Goal: Task Accomplishment & Management: Use online tool/utility

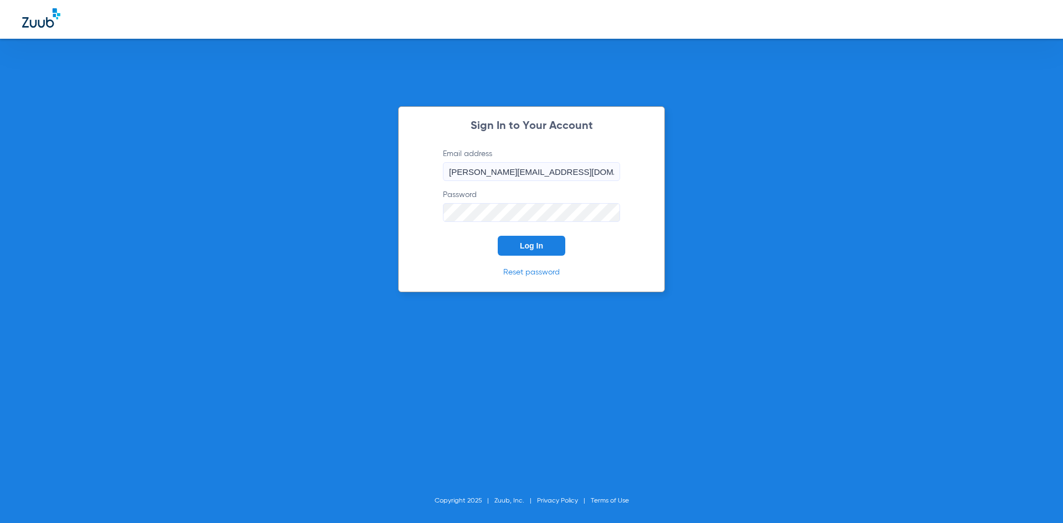
click at [528, 240] on button "Log In" at bounding box center [532, 246] width 68 height 20
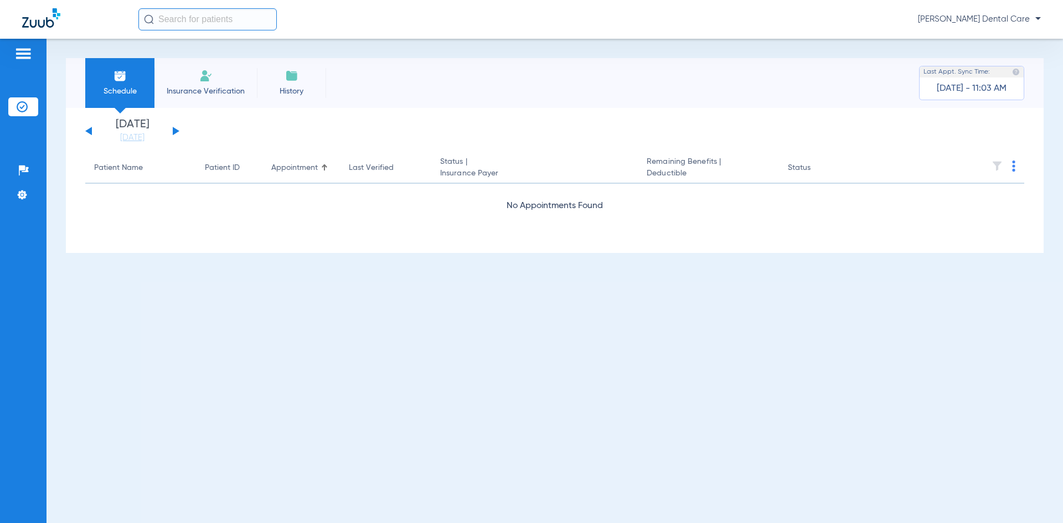
click at [177, 130] on div "Monday 06-16-2025 Tuesday 06-17-2025 Wednesday 06-18-2025 Thursday 06-19-2025 F…" at bounding box center [132, 131] width 94 height 24
click at [175, 133] on button at bounding box center [176, 131] width 7 height 8
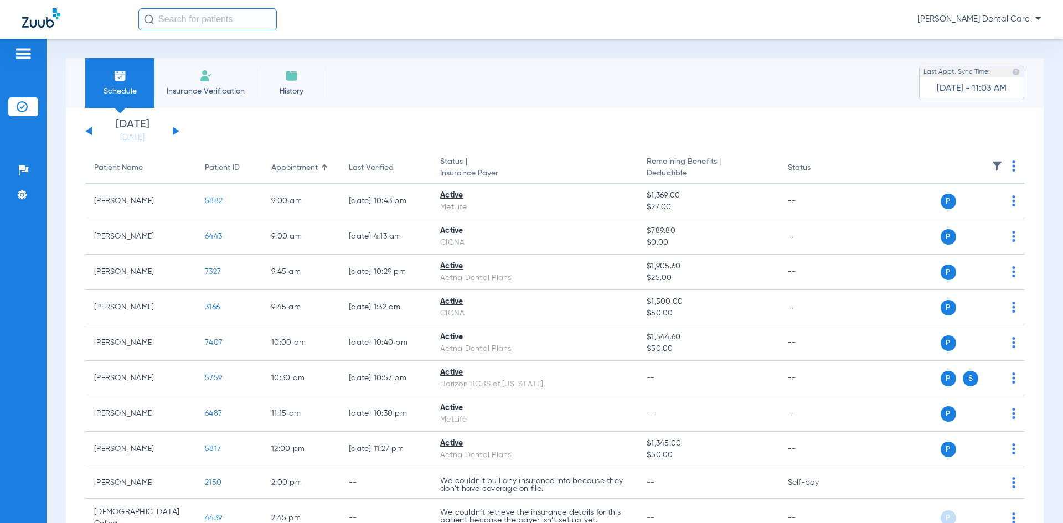
click at [175, 133] on button at bounding box center [176, 131] width 7 height 8
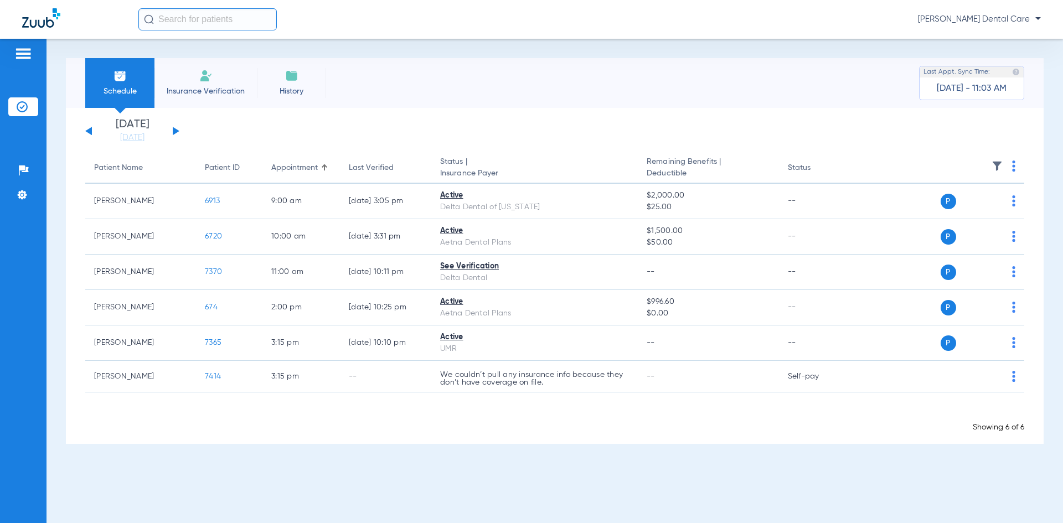
click at [175, 133] on button at bounding box center [176, 131] width 7 height 8
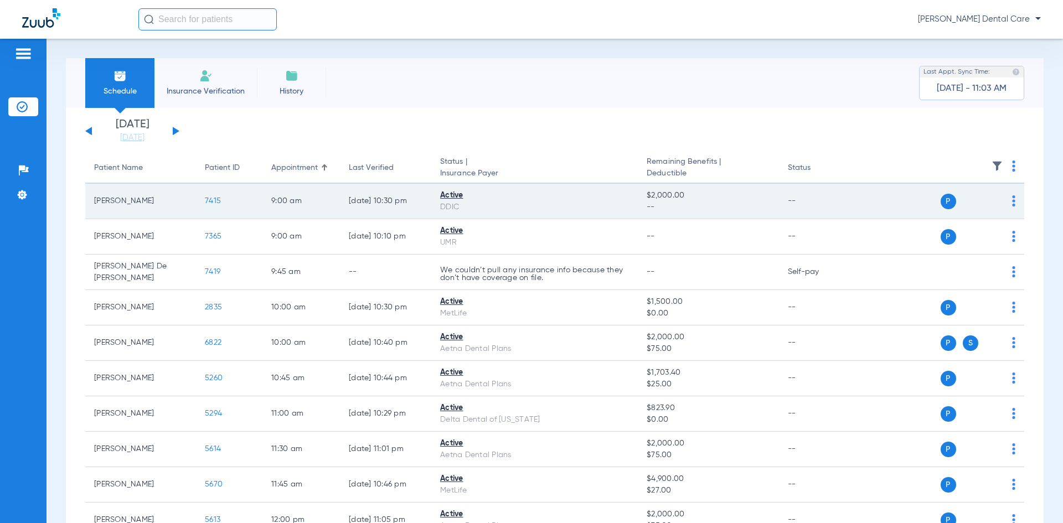
click at [213, 201] on span "7415" at bounding box center [213, 201] width 16 height 8
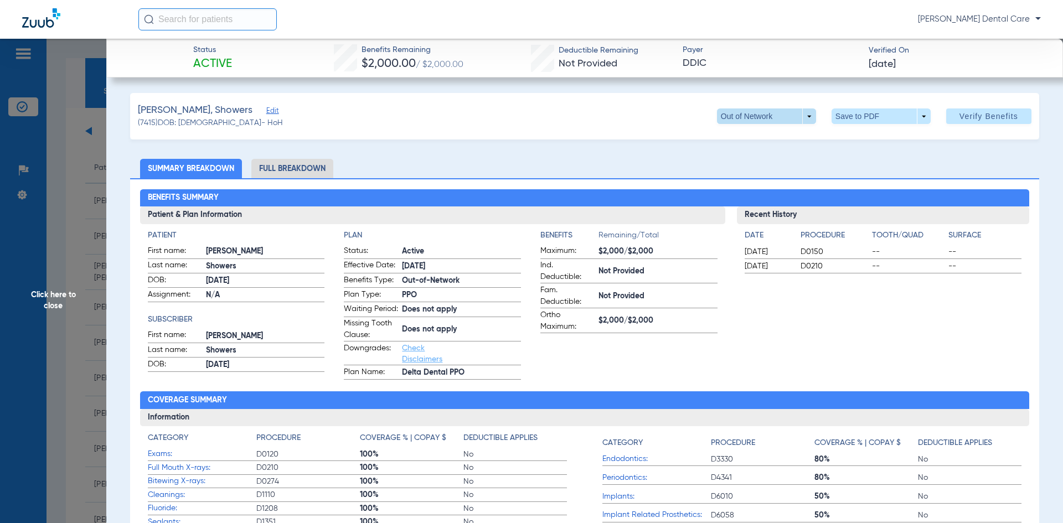
click at [799, 118] on span at bounding box center [766, 117] width 99 height 16
click at [739, 138] on span "PPO" at bounding box center [744, 139] width 52 height 8
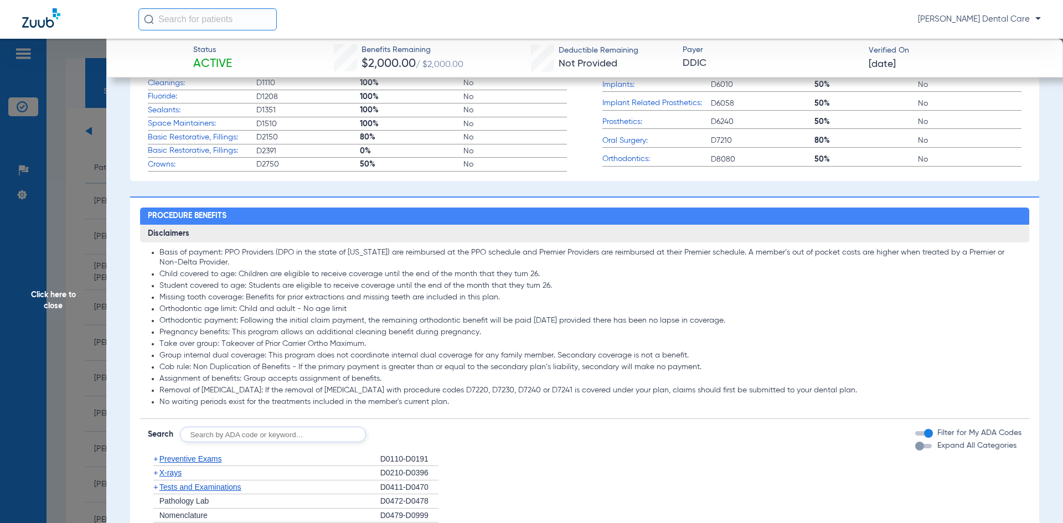
scroll to position [80, 0]
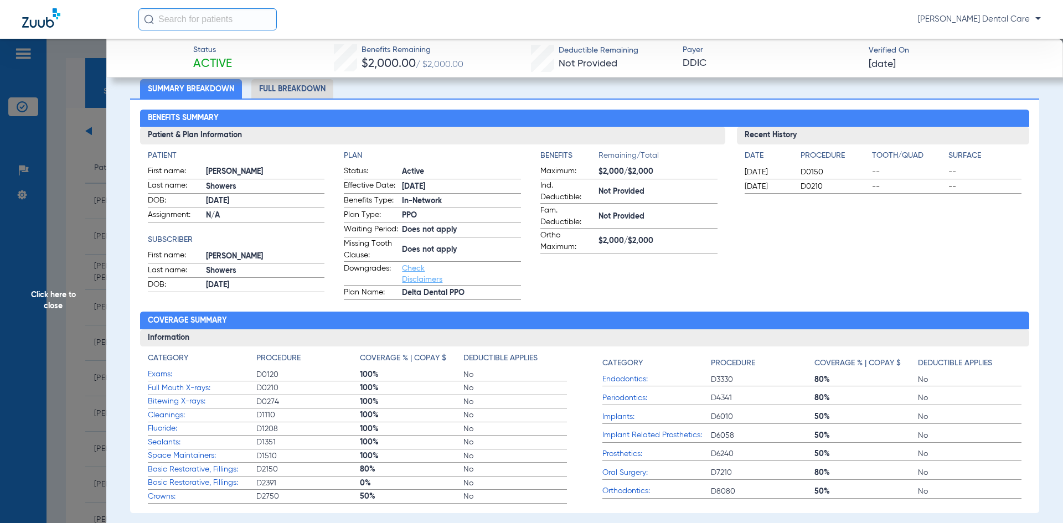
click at [296, 89] on li "Full Breakdown" at bounding box center [292, 88] width 82 height 19
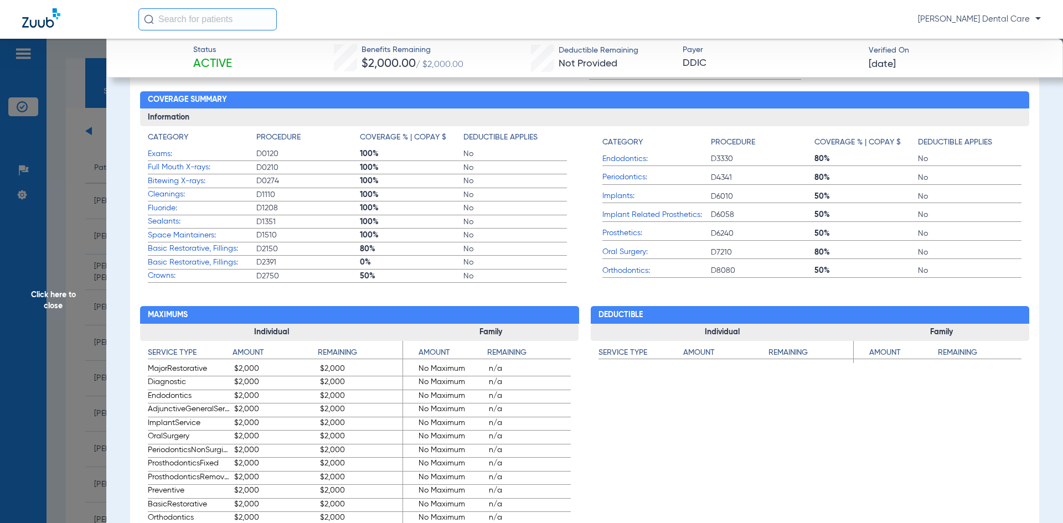
scroll to position [388, 0]
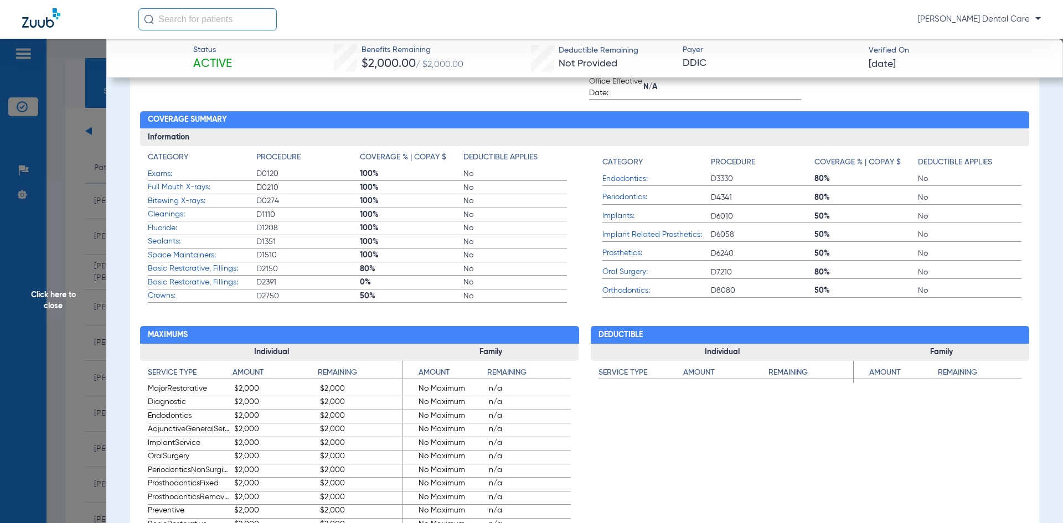
click at [687, 66] on span "DDIC" at bounding box center [771, 63] width 177 height 14
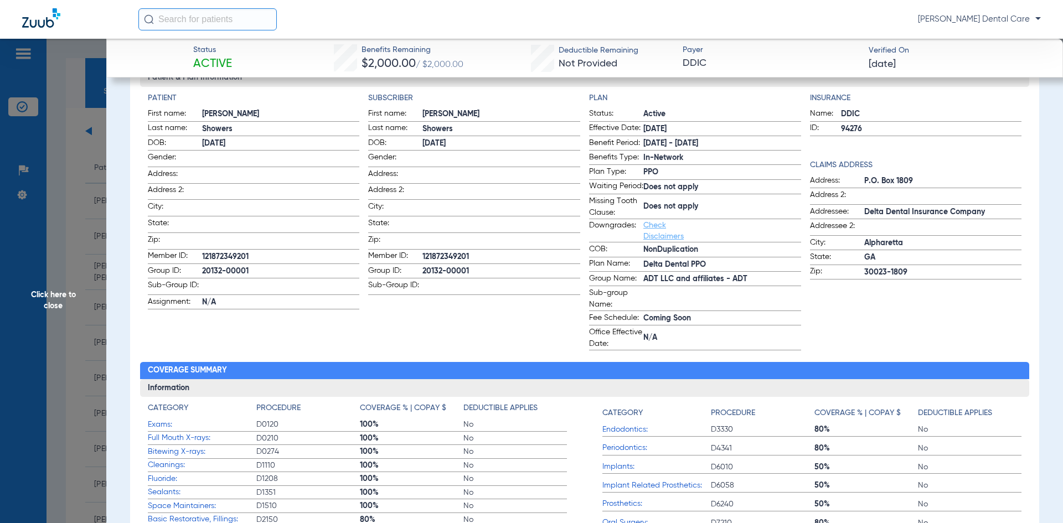
scroll to position [0, 0]
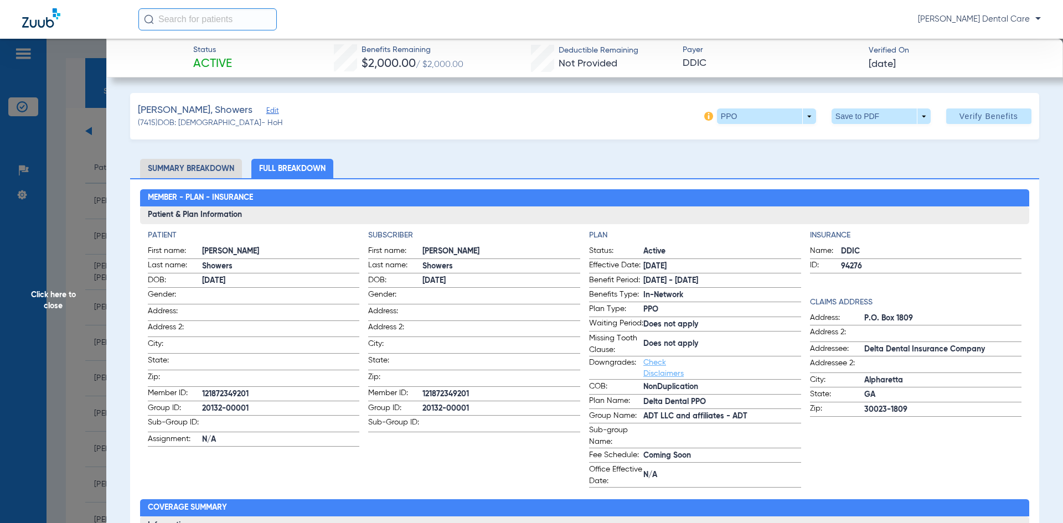
click at [54, 297] on span "Click here to close" at bounding box center [53, 300] width 106 height 523
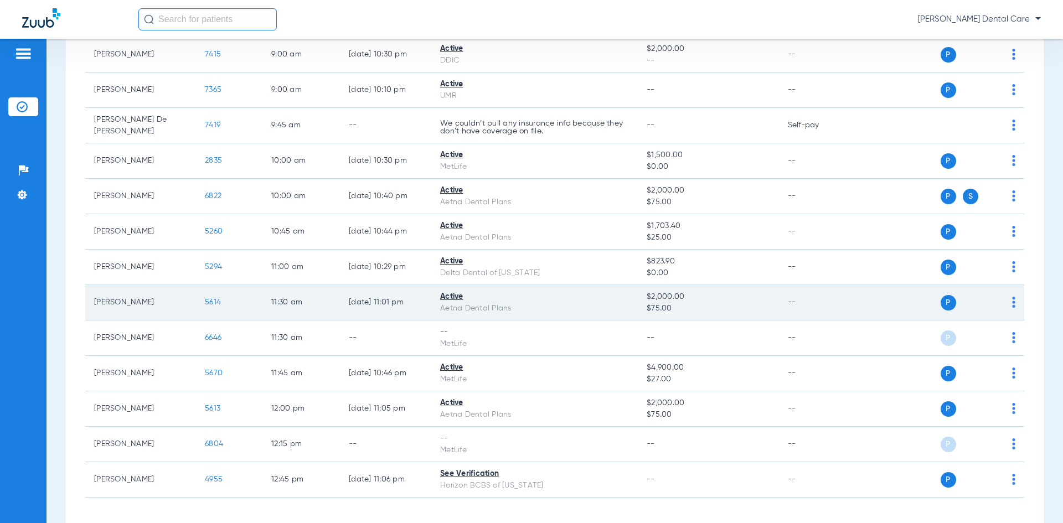
scroll to position [188, 0]
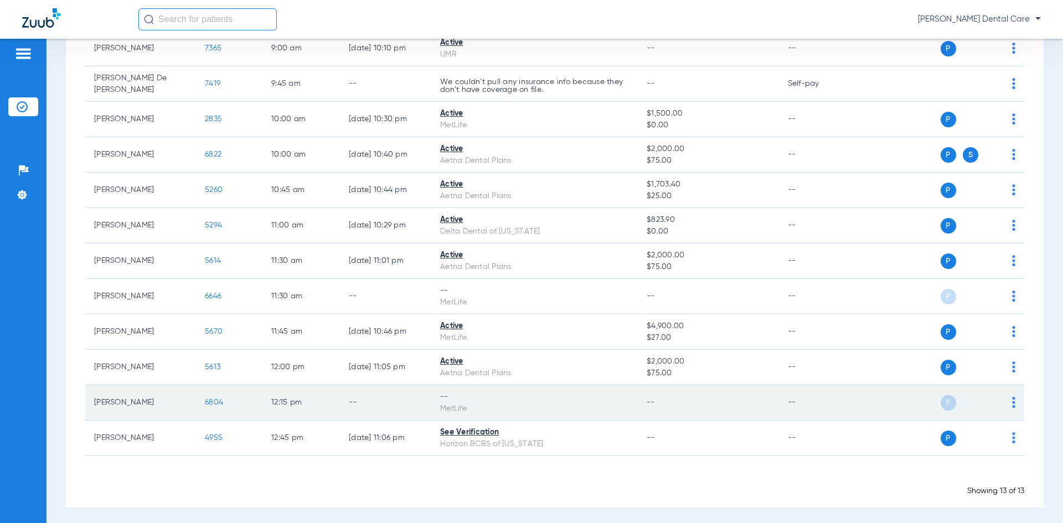
click at [1004, 402] on div "P S" at bounding box center [935, 403] width 162 height 16
click at [1013, 400] on img at bounding box center [1014, 402] width 3 height 11
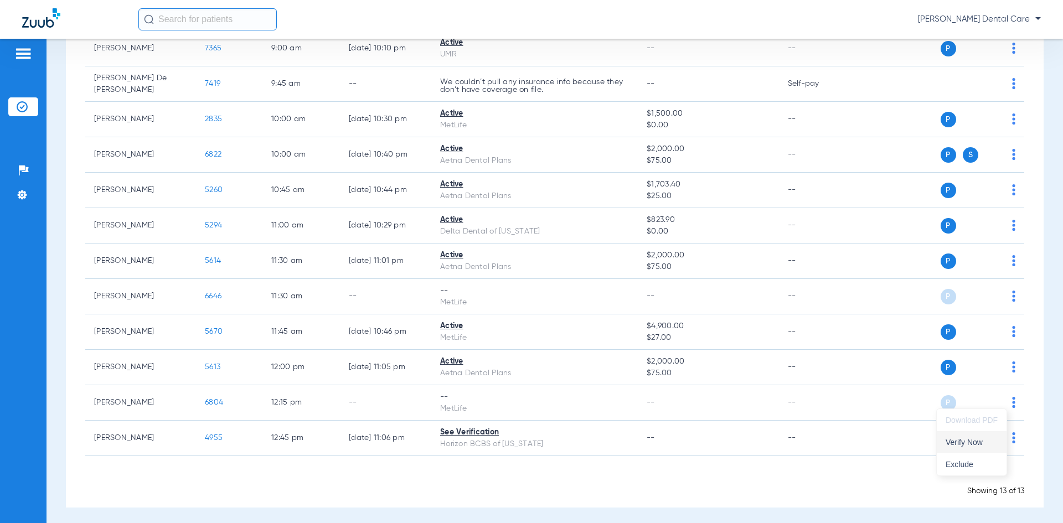
click at [965, 442] on span "Verify Now" at bounding box center [972, 443] width 52 height 8
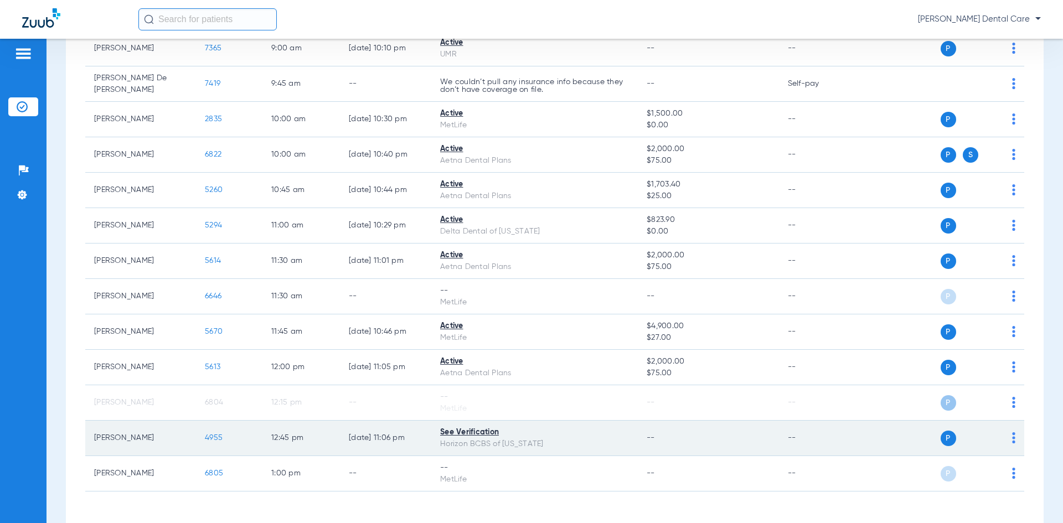
click at [213, 434] on span "4955" at bounding box center [214, 438] width 18 height 8
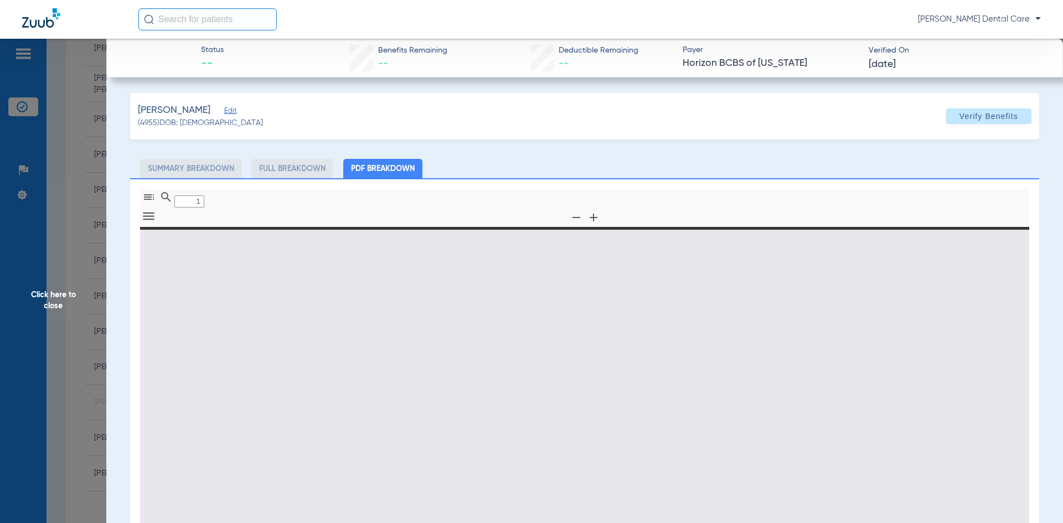
type input "0"
select select "page-width"
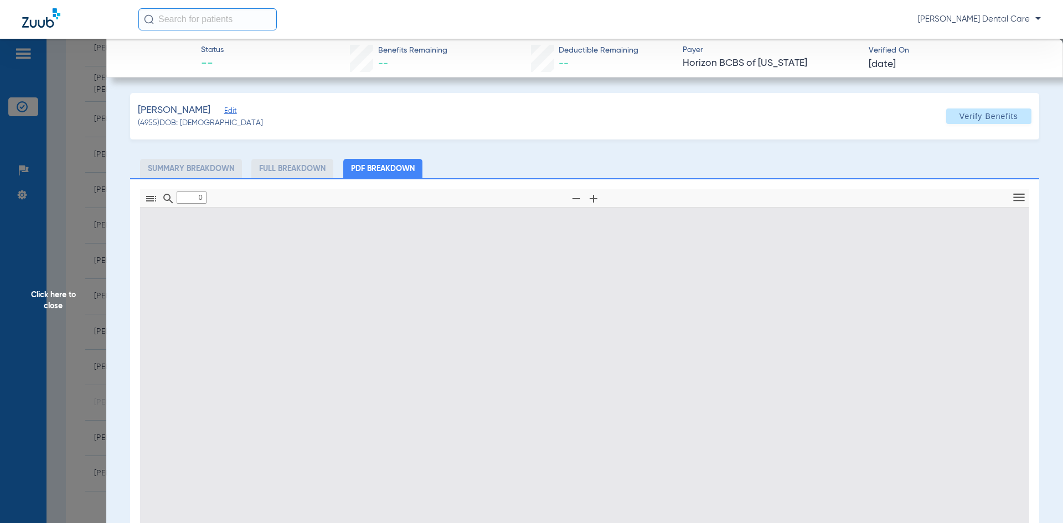
type input "1"
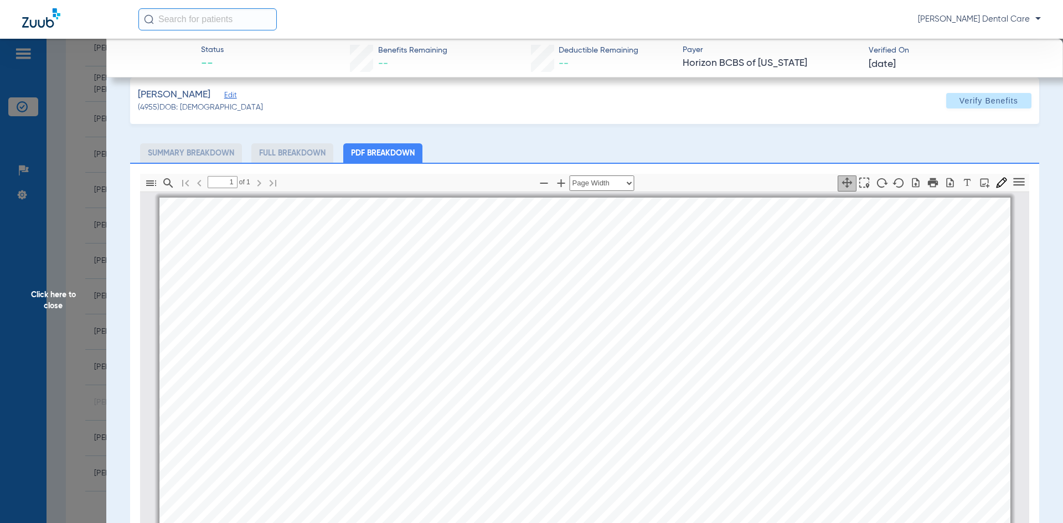
scroll to position [0, 0]
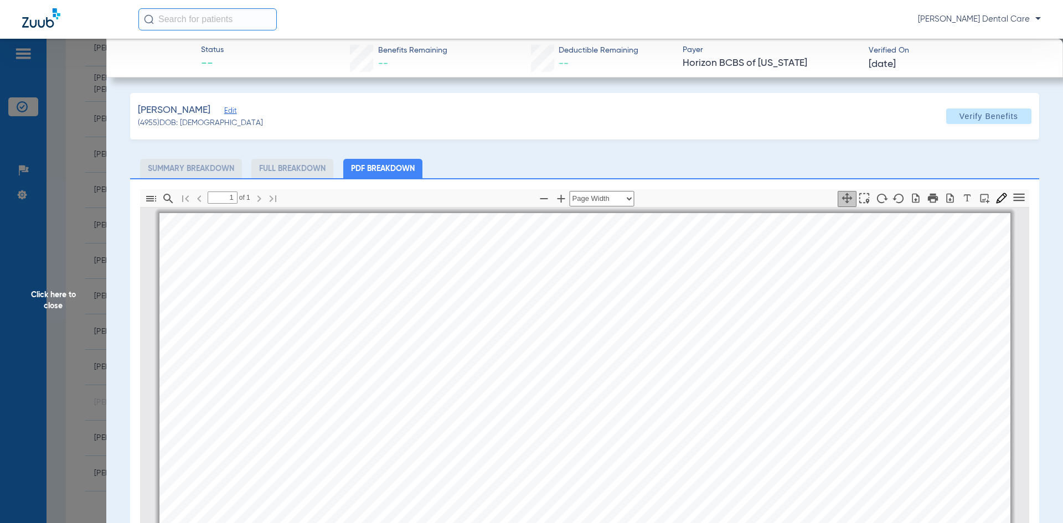
click at [300, 172] on li "Full Breakdown" at bounding box center [292, 168] width 82 height 19
click at [47, 302] on span "Click here to close" at bounding box center [53, 300] width 106 height 523
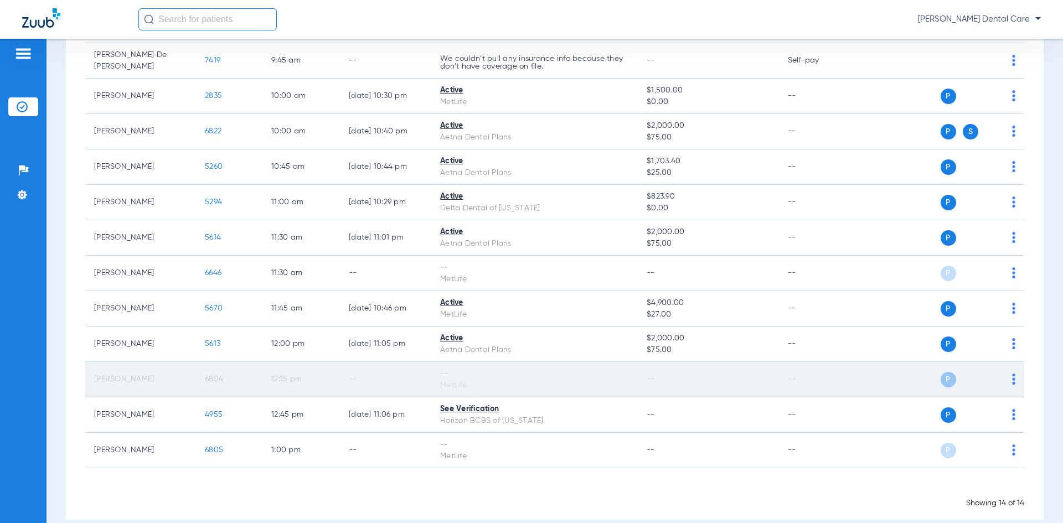
scroll to position [224, 0]
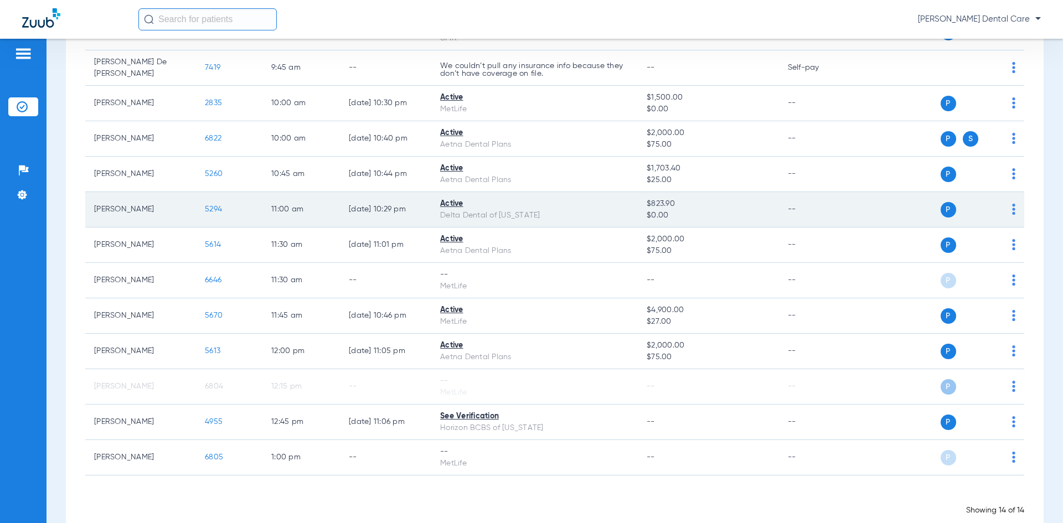
scroll to position [224, 0]
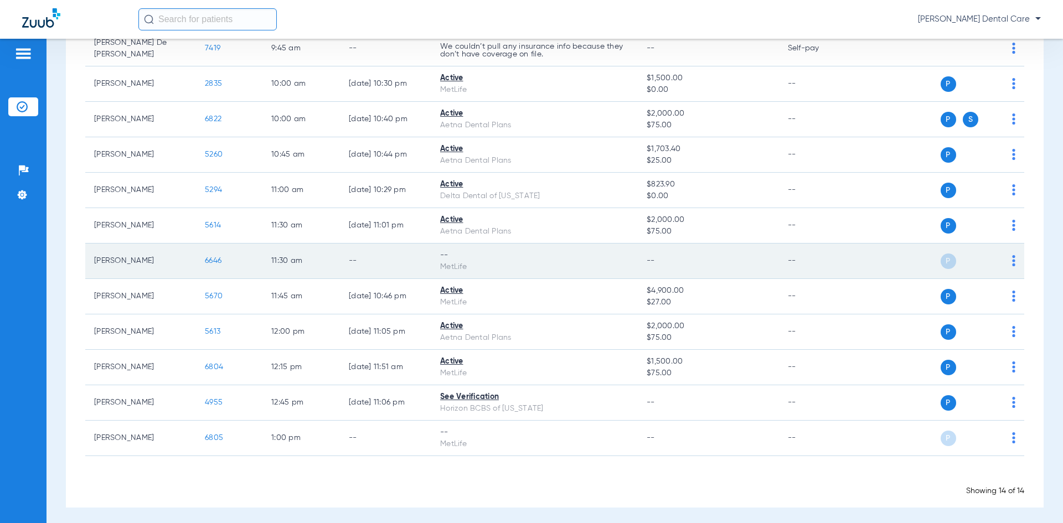
click at [1013, 259] on img at bounding box center [1014, 260] width 3 height 11
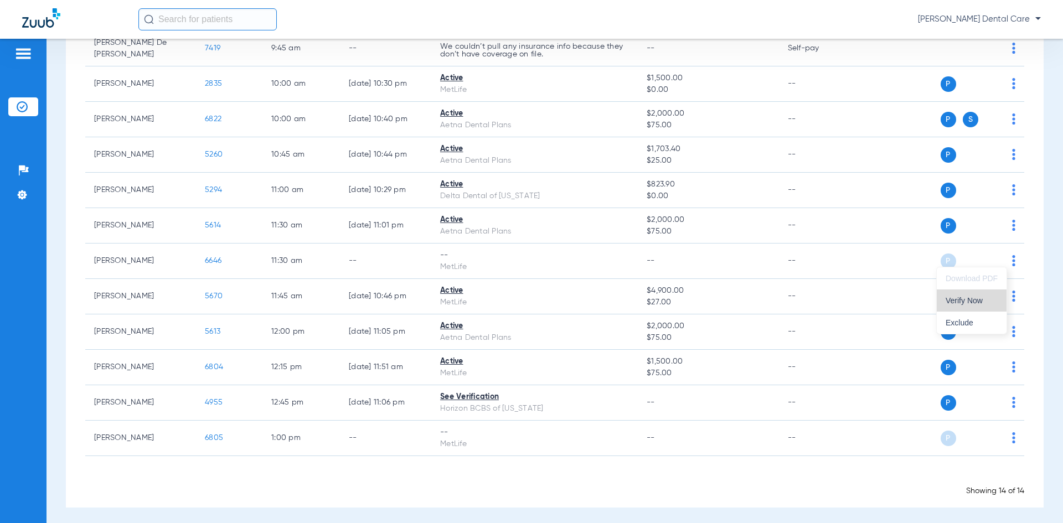
click at [980, 305] on button "Verify Now" at bounding box center [972, 301] width 70 height 22
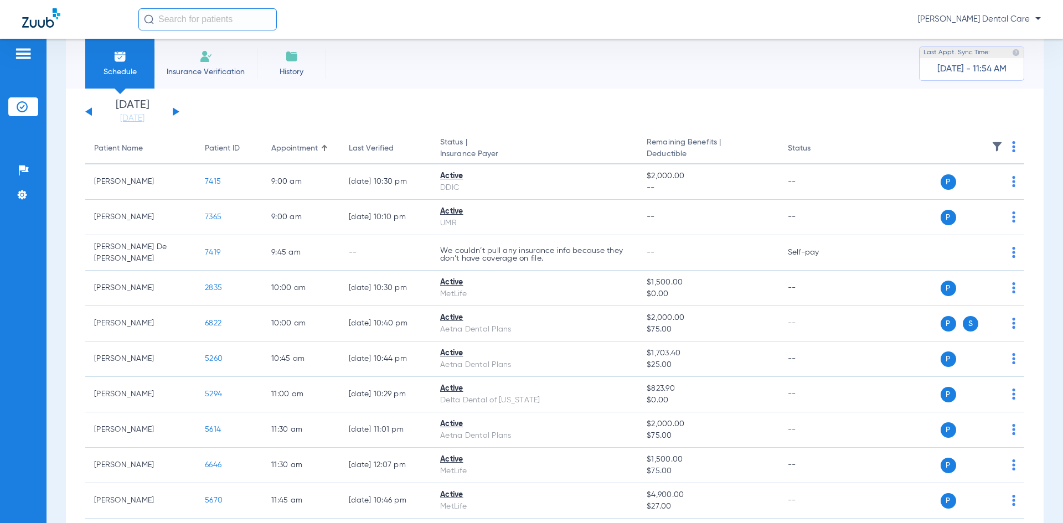
scroll to position [0, 0]
